Goal: Information Seeking & Learning: Learn about a topic

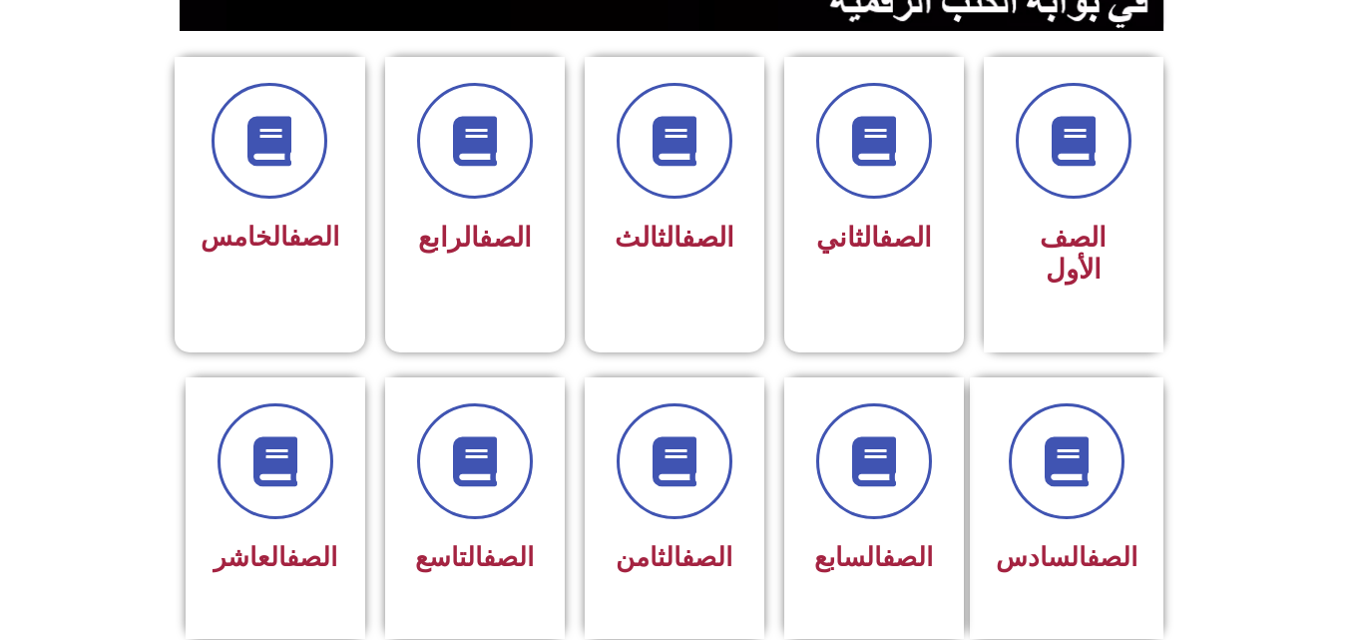
scroll to position [530, 0]
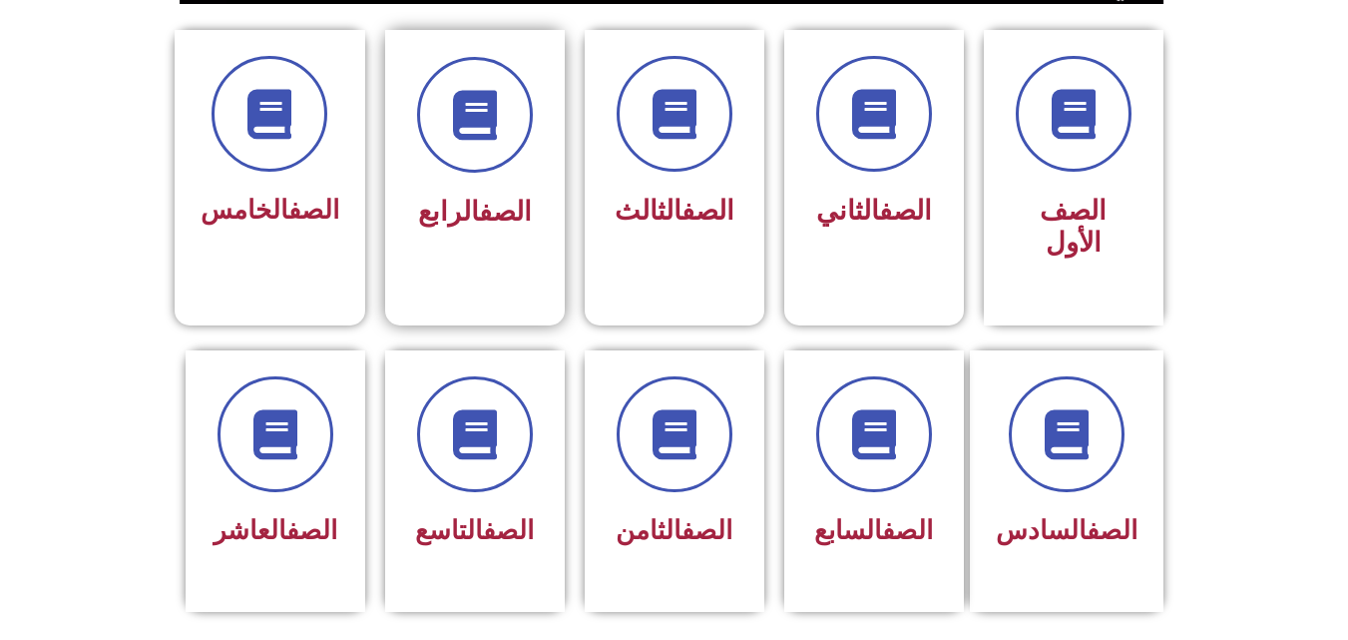
click at [419, 153] on div at bounding box center [475, 115] width 126 height 116
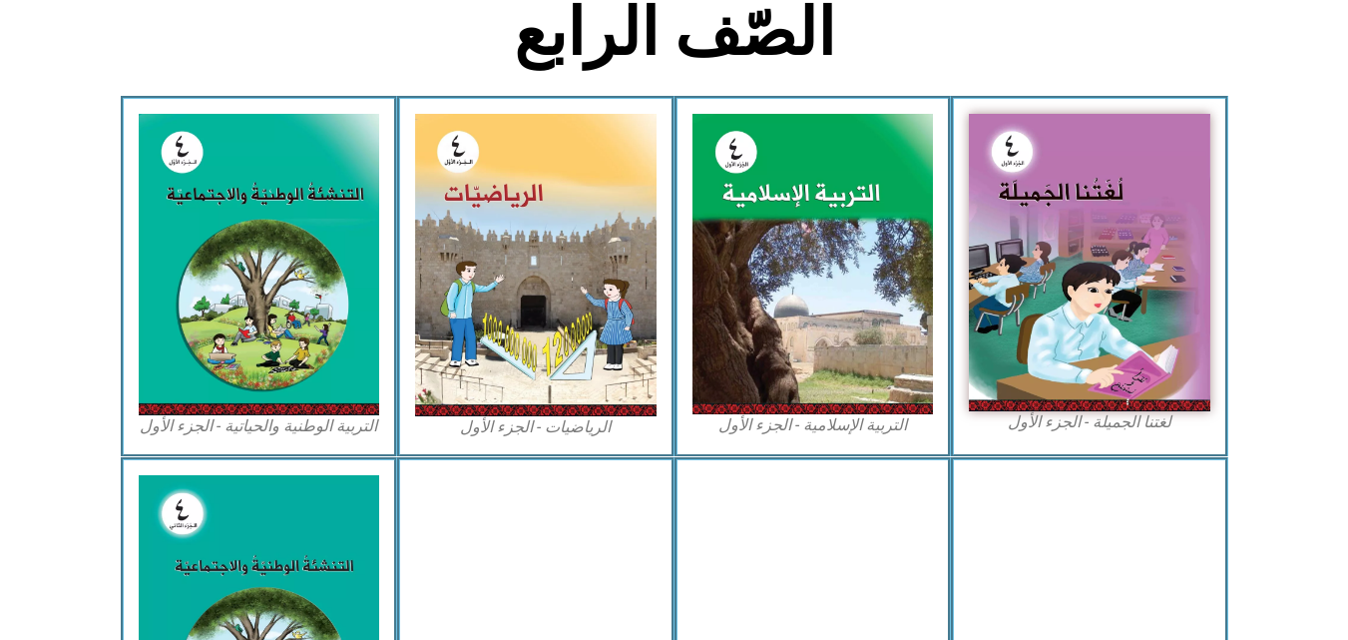
scroll to position [509, 0]
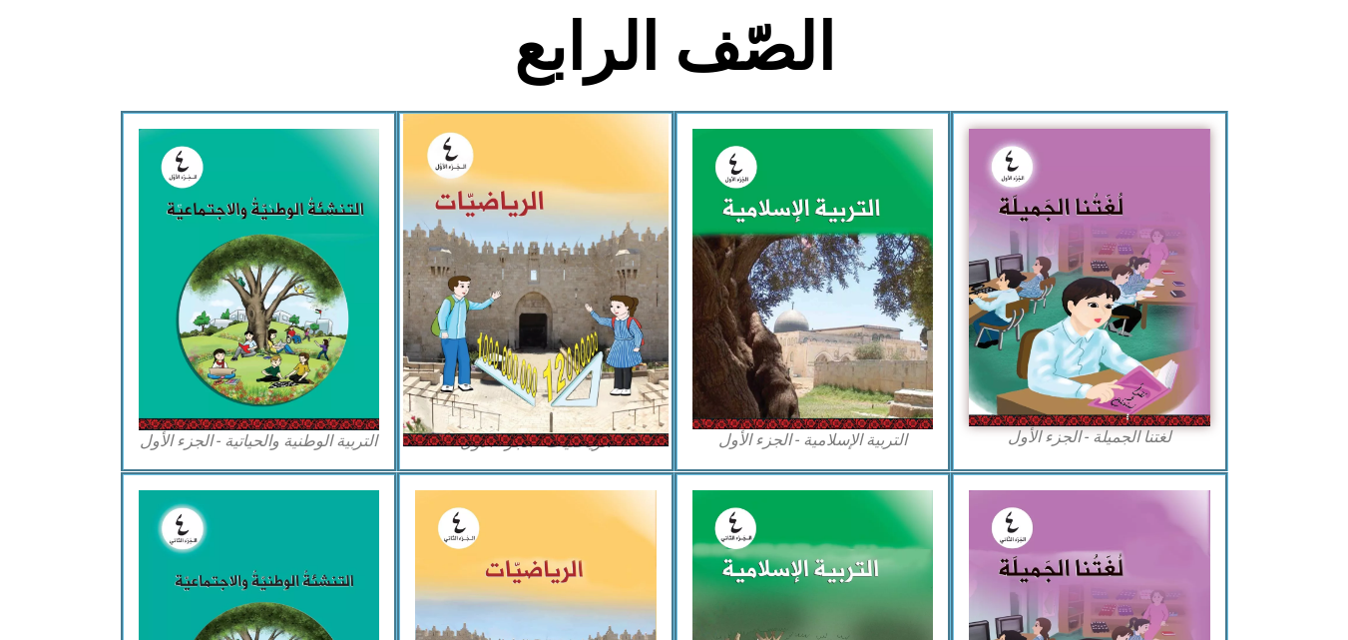
click at [593, 253] on img at bounding box center [535, 280] width 265 height 332
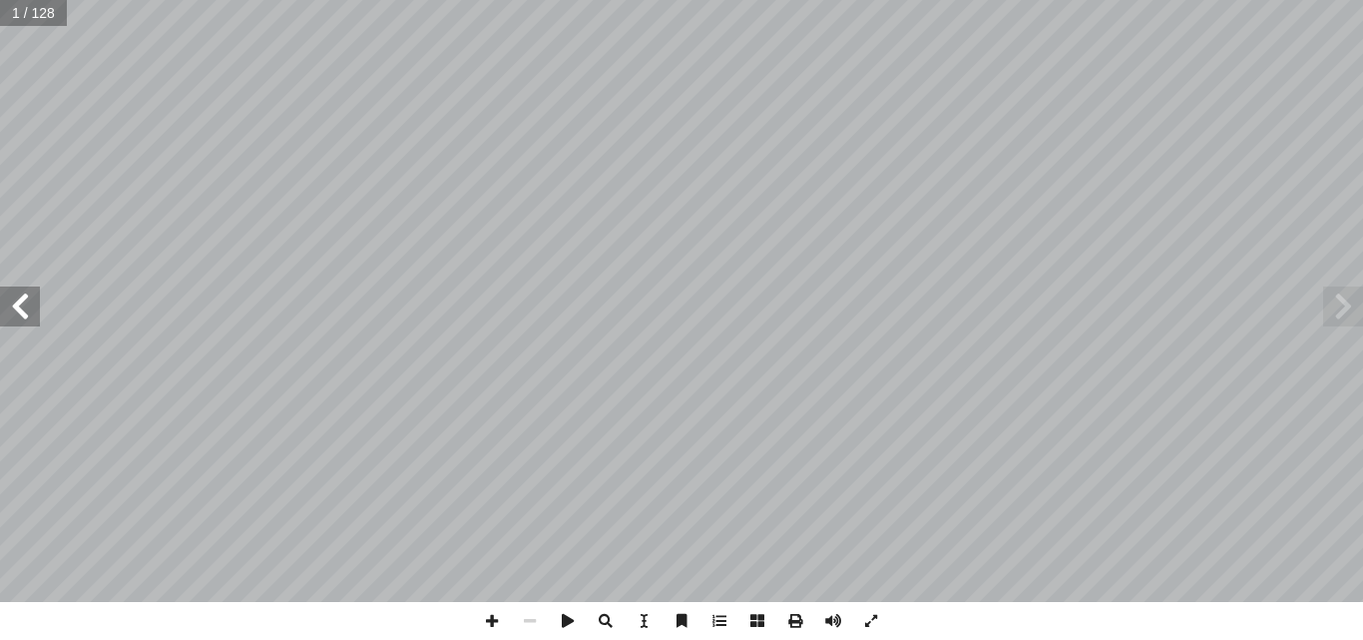
click at [35, 299] on span at bounding box center [20, 306] width 40 height 40
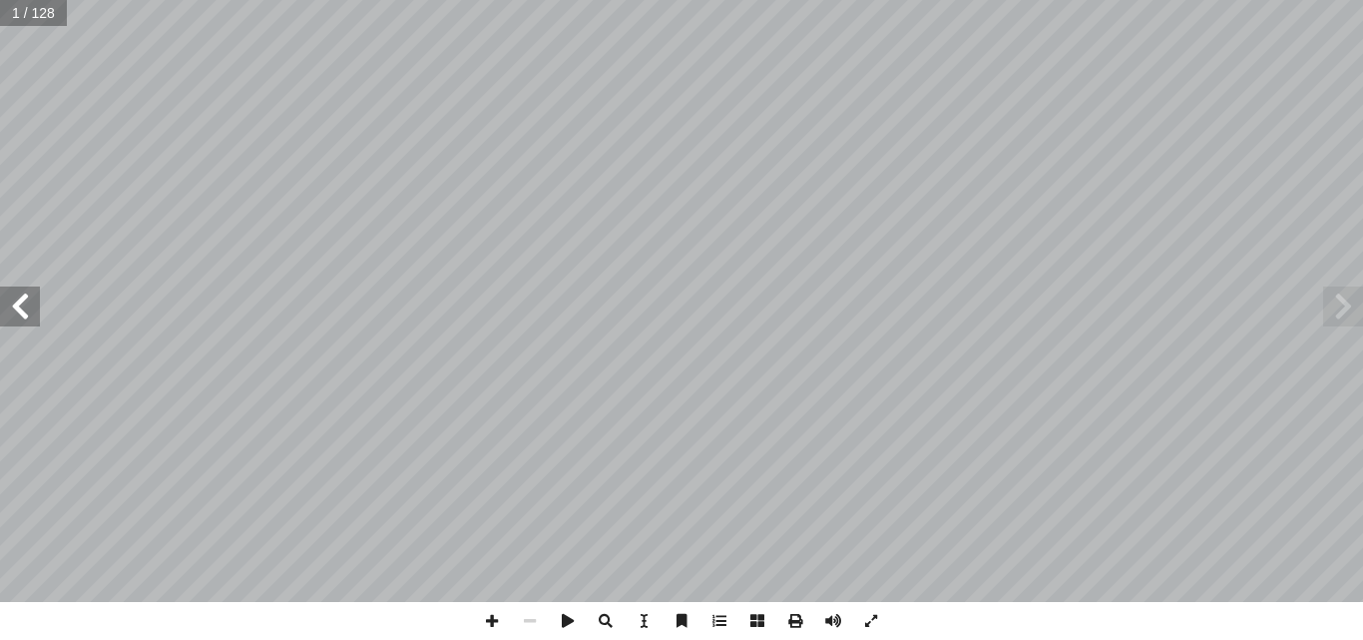
click at [35, 299] on span at bounding box center [20, 306] width 40 height 40
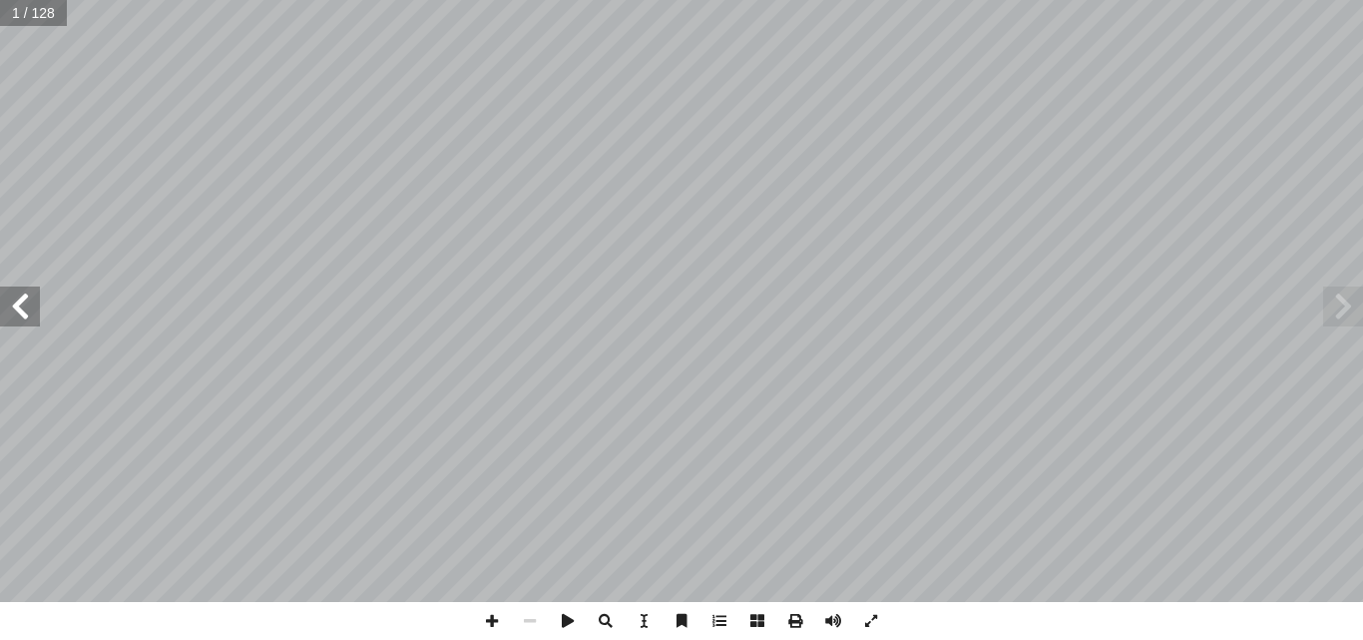
click at [35, 299] on span at bounding box center [20, 306] width 40 height 40
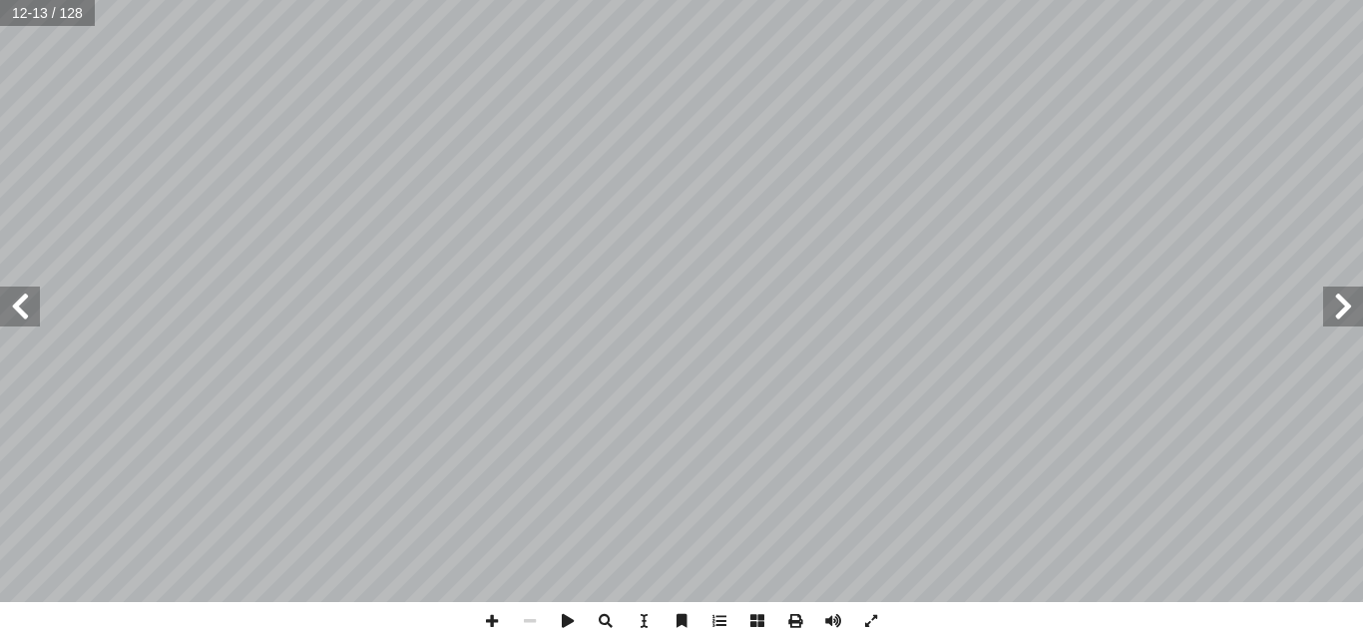
click at [35, 299] on span at bounding box center [20, 306] width 40 height 40
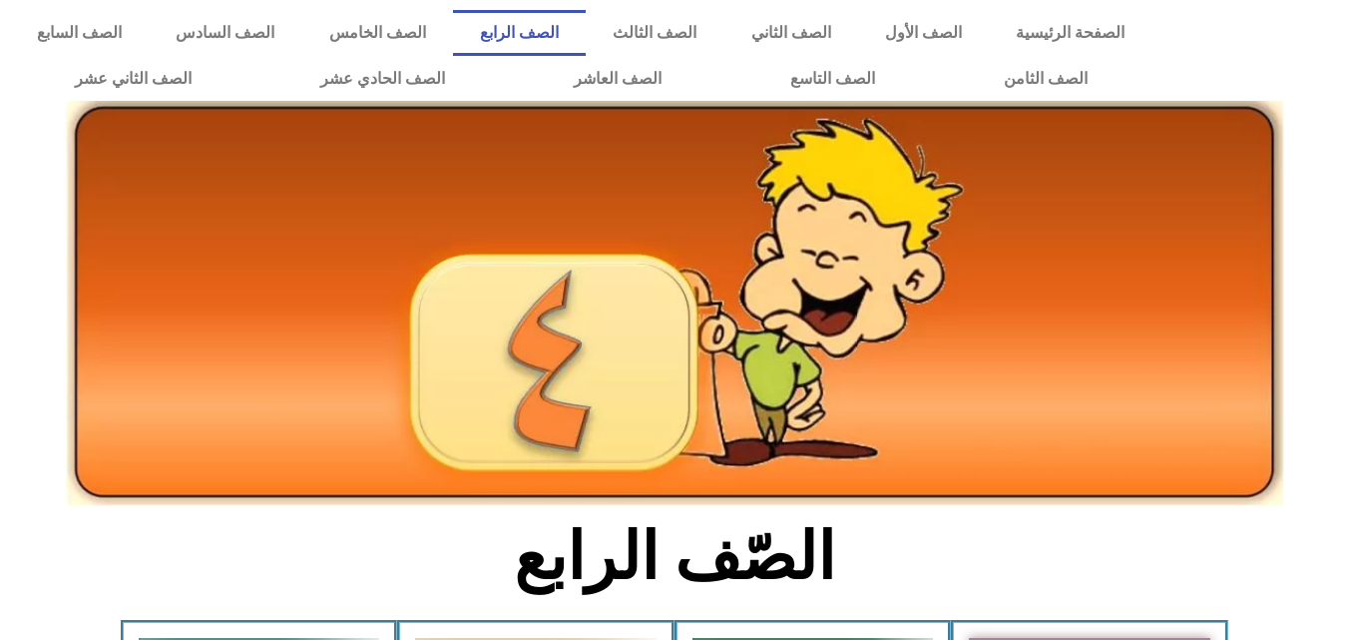
scroll to position [559, 0]
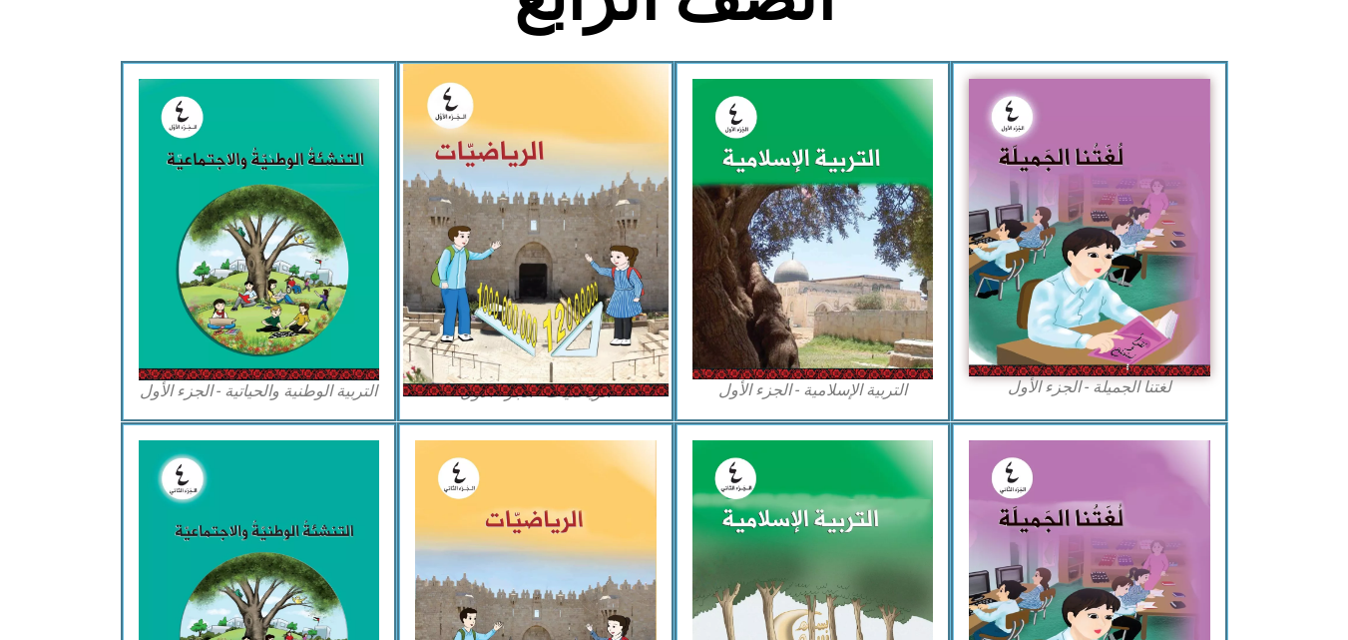
click at [533, 202] on img at bounding box center [535, 230] width 265 height 332
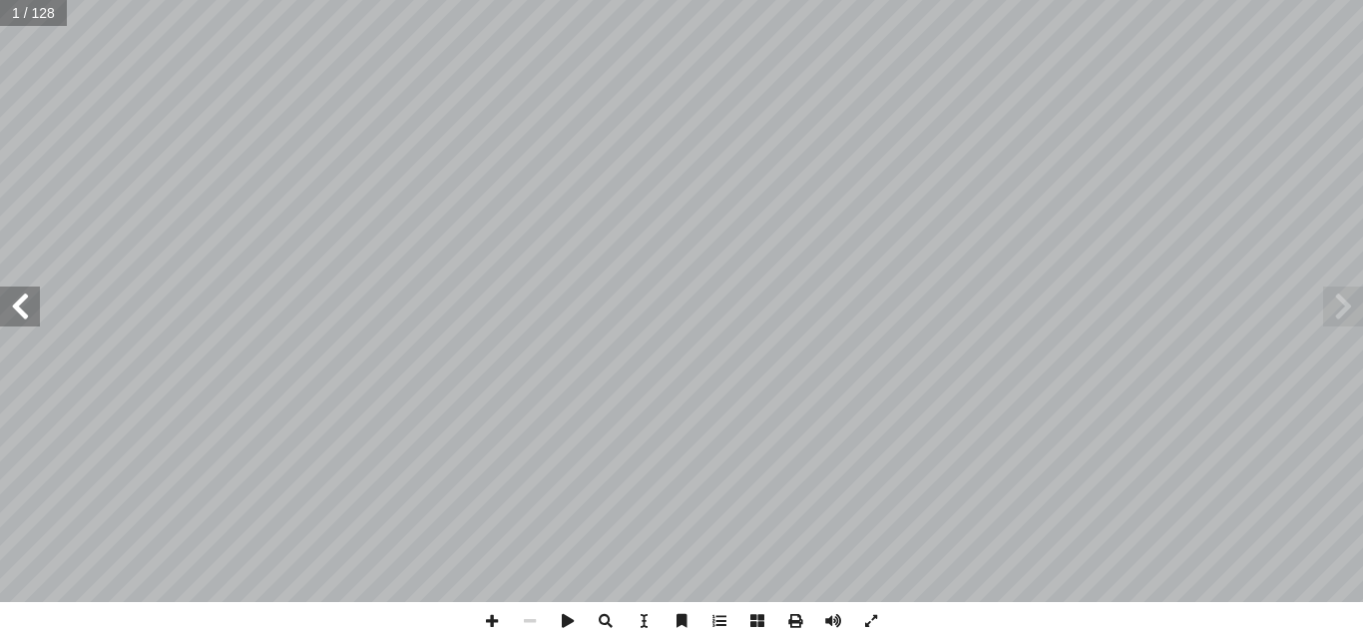
click at [39, 307] on span at bounding box center [20, 306] width 40 height 40
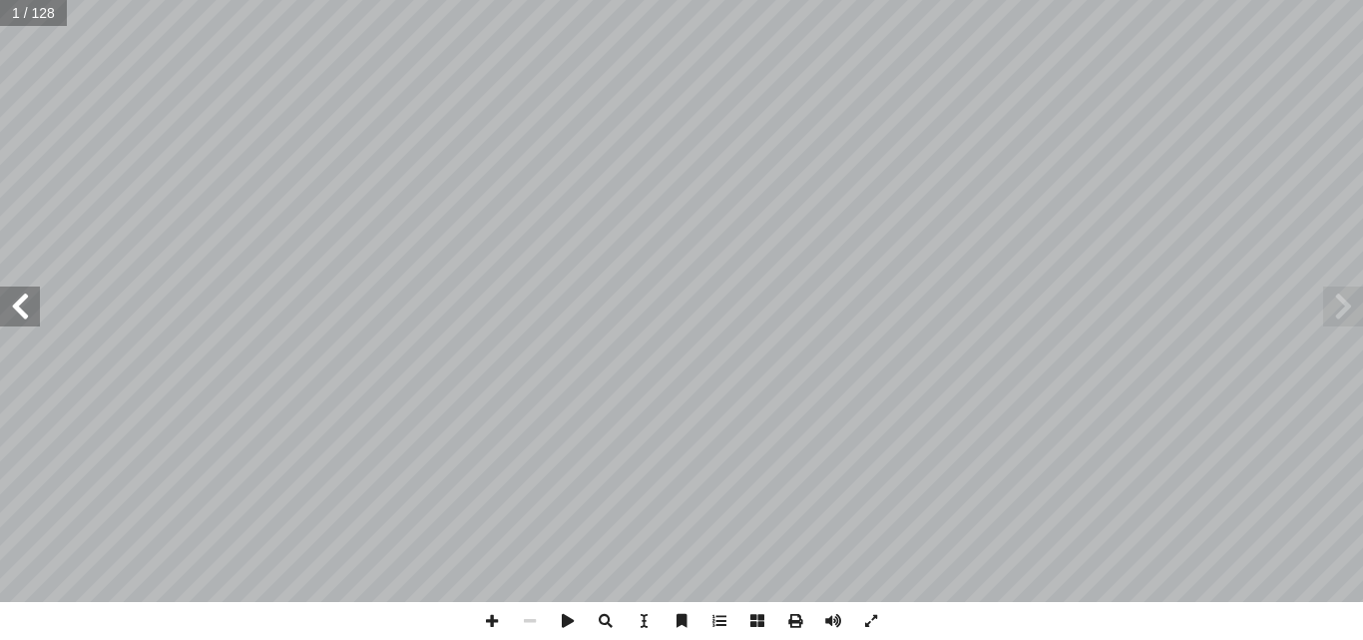
click at [39, 307] on span at bounding box center [20, 306] width 40 height 40
click at [32, 299] on span at bounding box center [20, 306] width 40 height 40
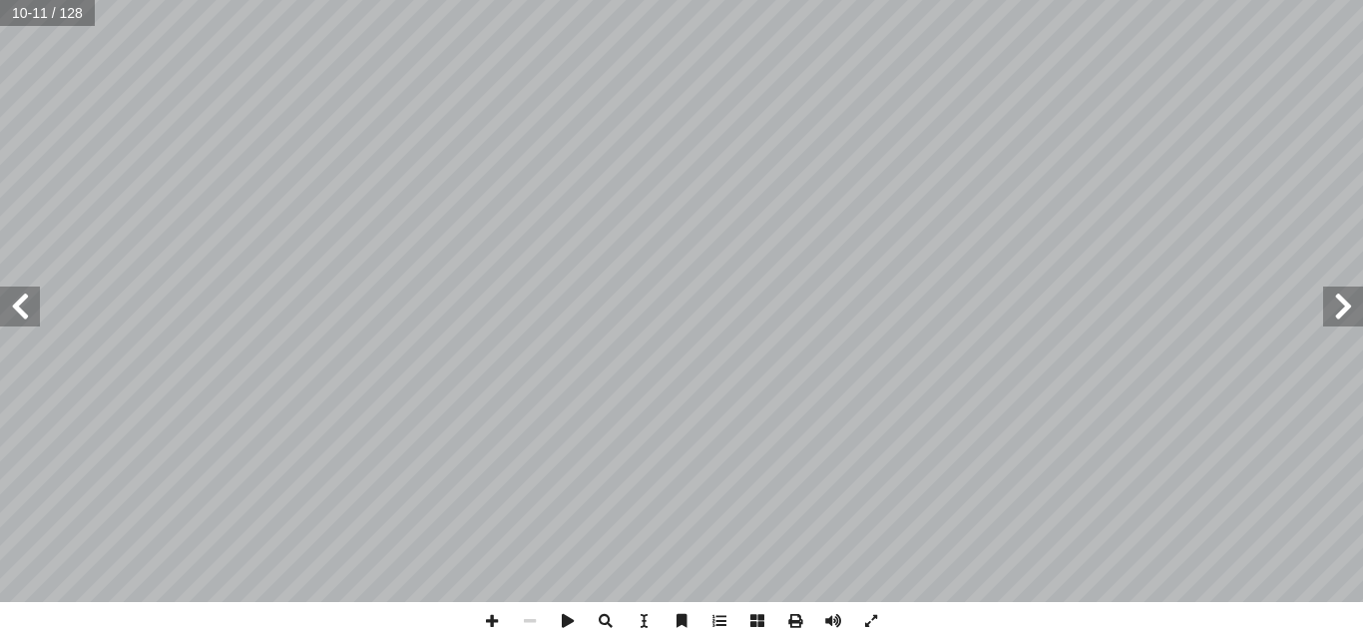
click at [32, 299] on span at bounding box center [20, 306] width 40 height 40
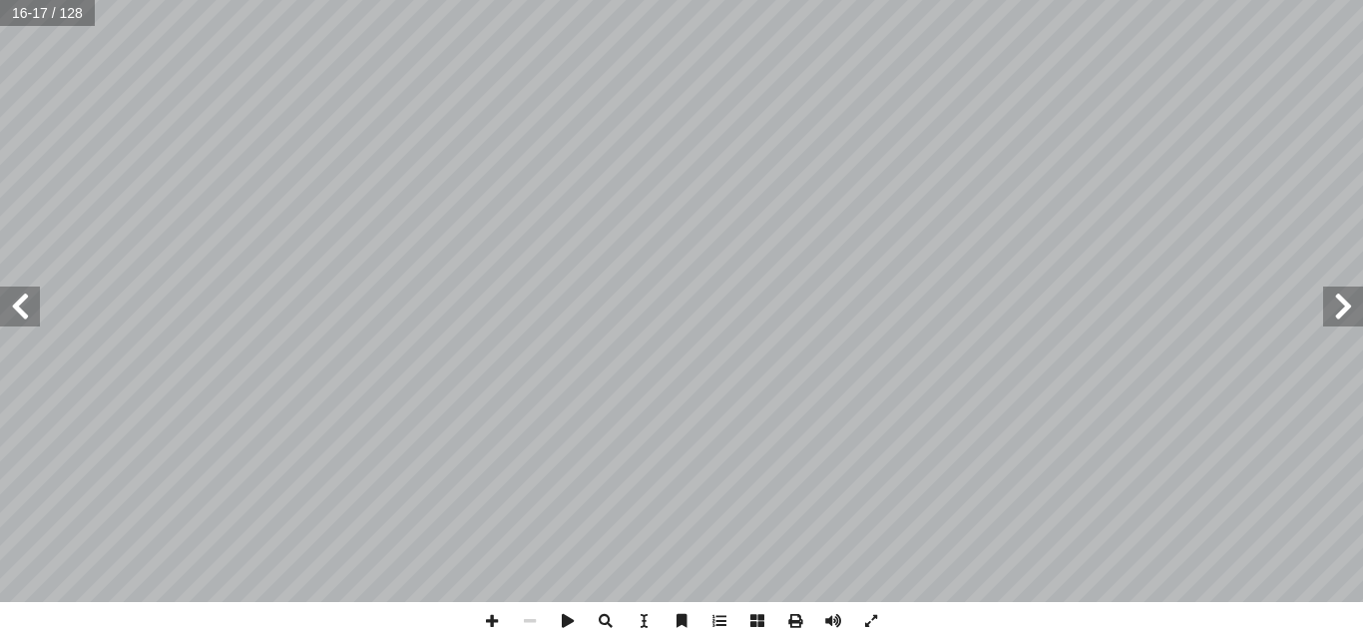
click at [32, 299] on span at bounding box center [20, 306] width 40 height 40
click at [489, 625] on span at bounding box center [492, 621] width 38 height 38
